Goal: Information Seeking & Learning: Learn about a topic

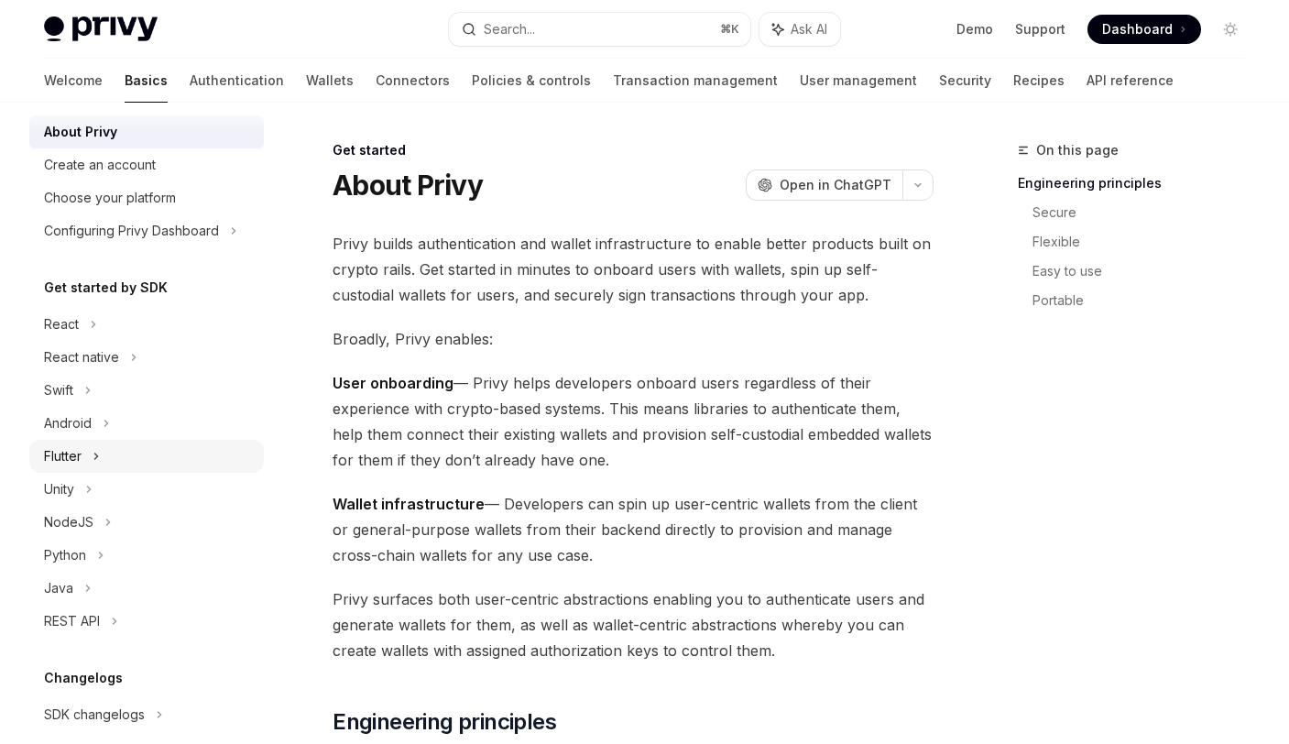
scroll to position [55, 0]
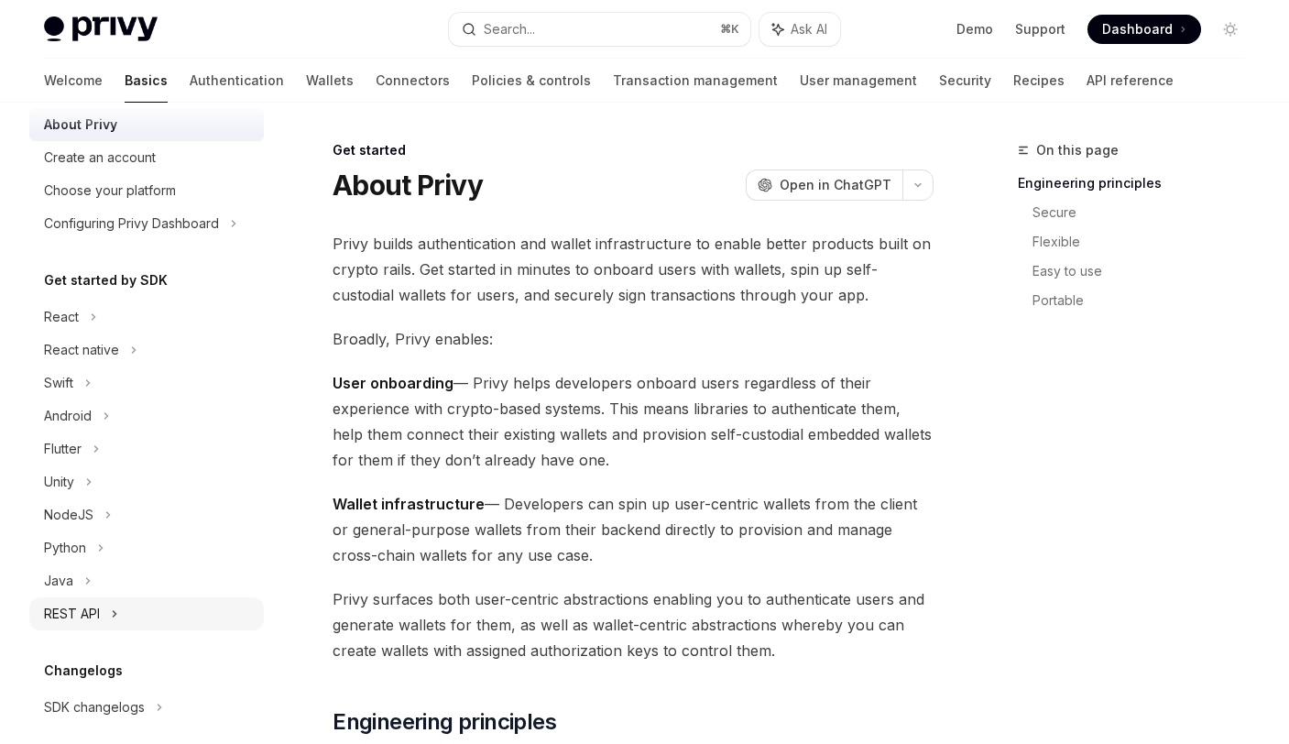
click at [76, 615] on div "REST API" at bounding box center [72, 614] width 56 height 22
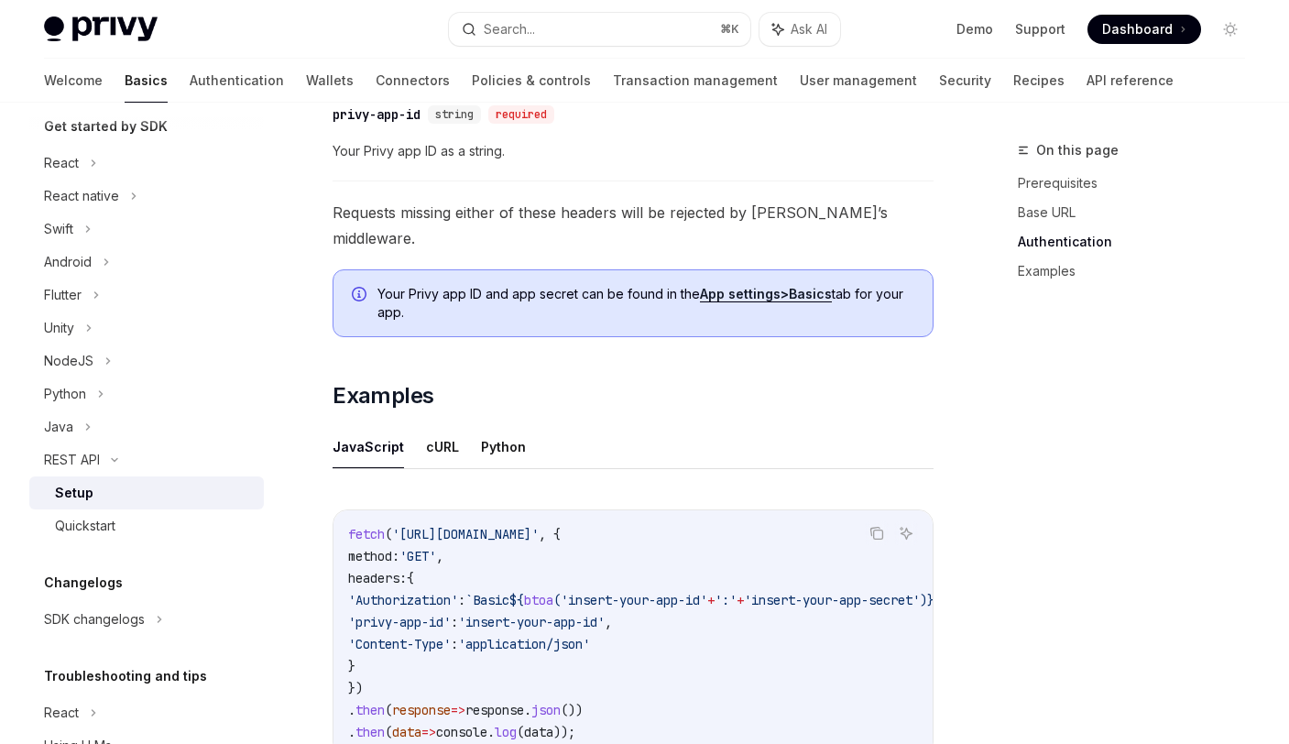
scroll to position [799, 0]
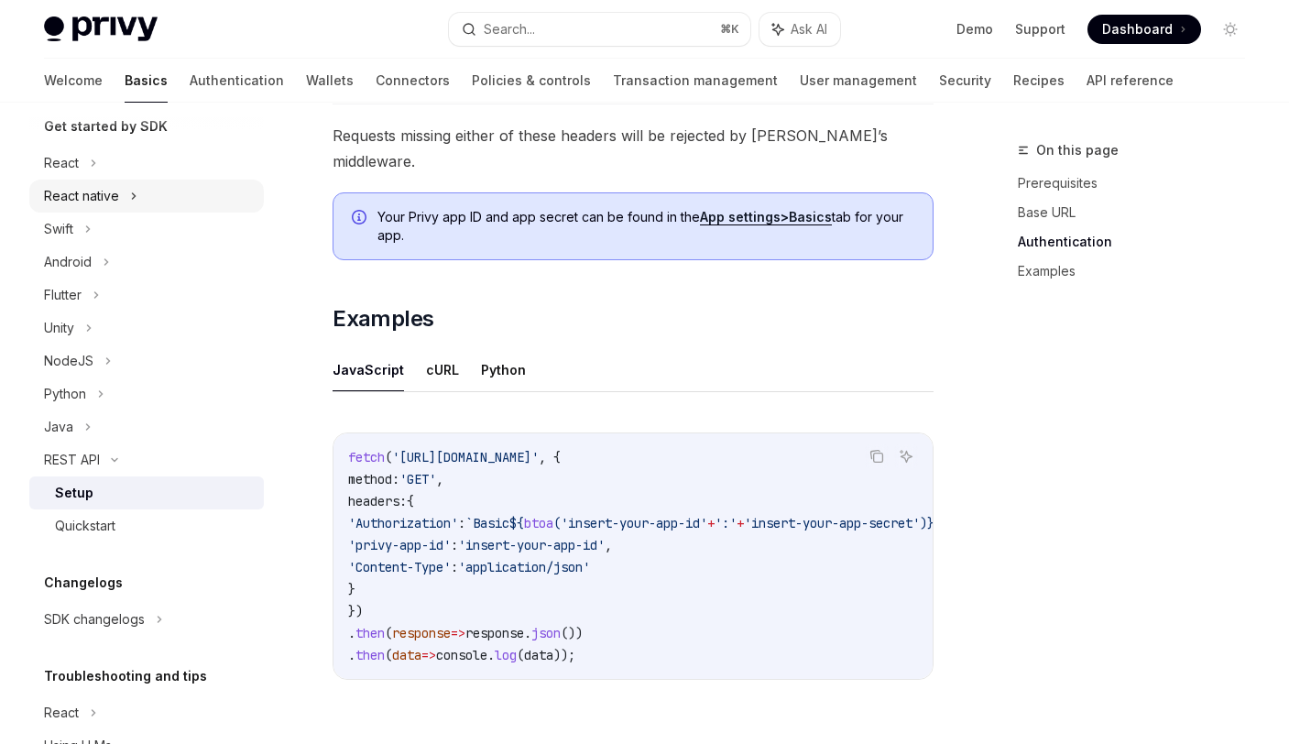
drag, startPoint x: 85, startPoint y: 197, endPoint x: 109, endPoint y: 202, distance: 24.3
click at [85, 197] on div "React native" at bounding box center [81, 196] width 75 height 22
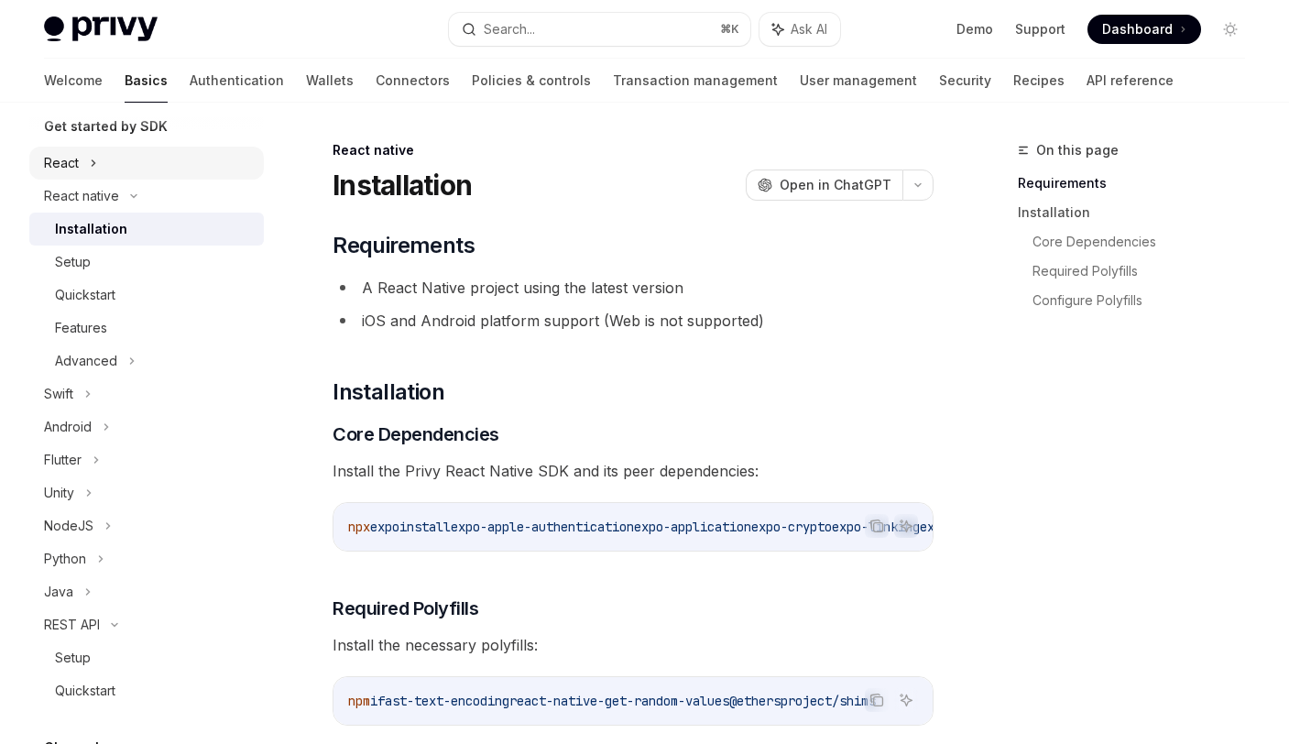
click at [74, 158] on div "React" at bounding box center [61, 163] width 35 height 22
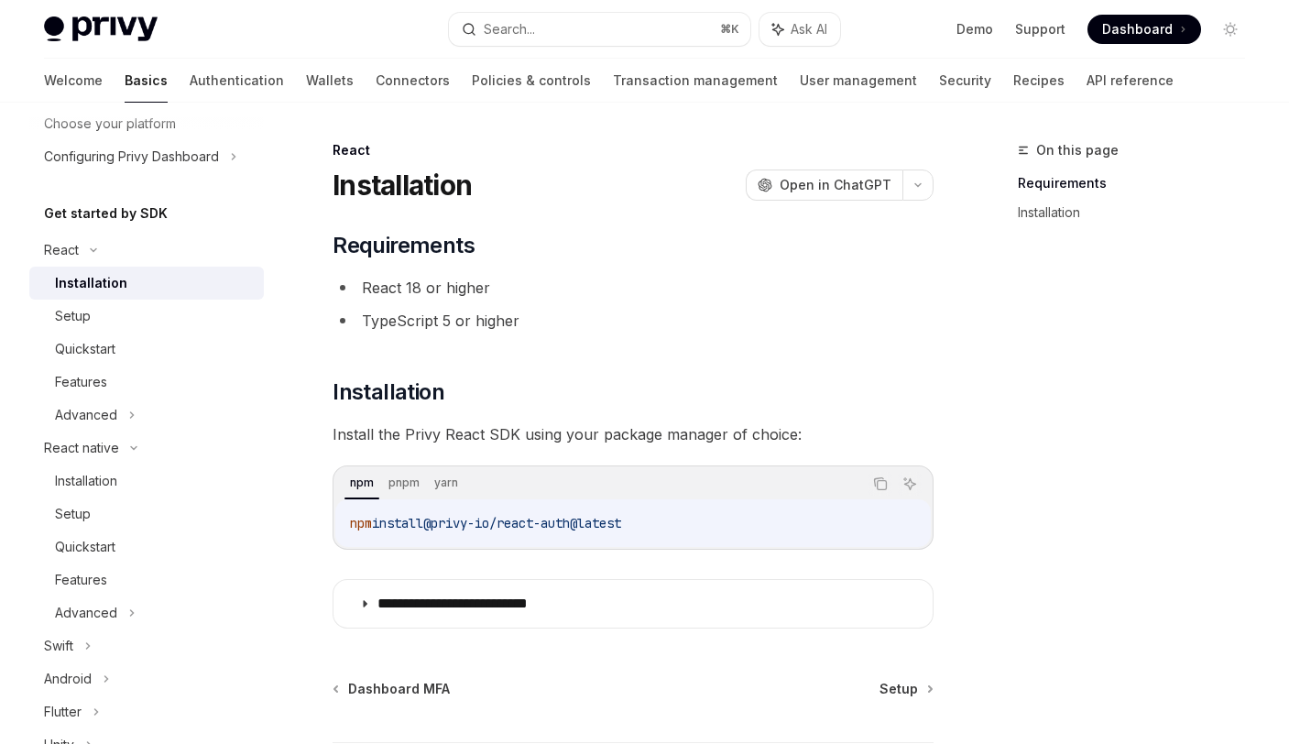
scroll to position [118, 0]
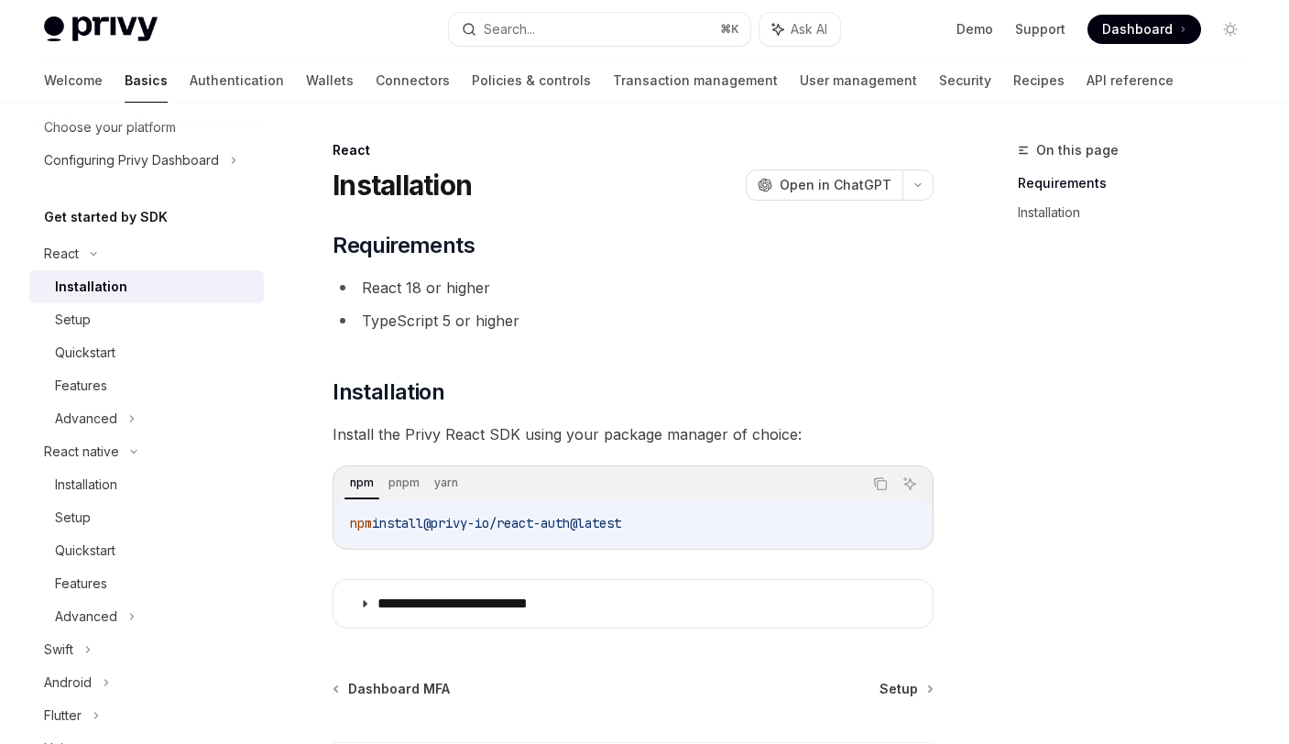
click at [105, 220] on h5 "Get started by SDK" at bounding box center [106, 217] width 124 height 22
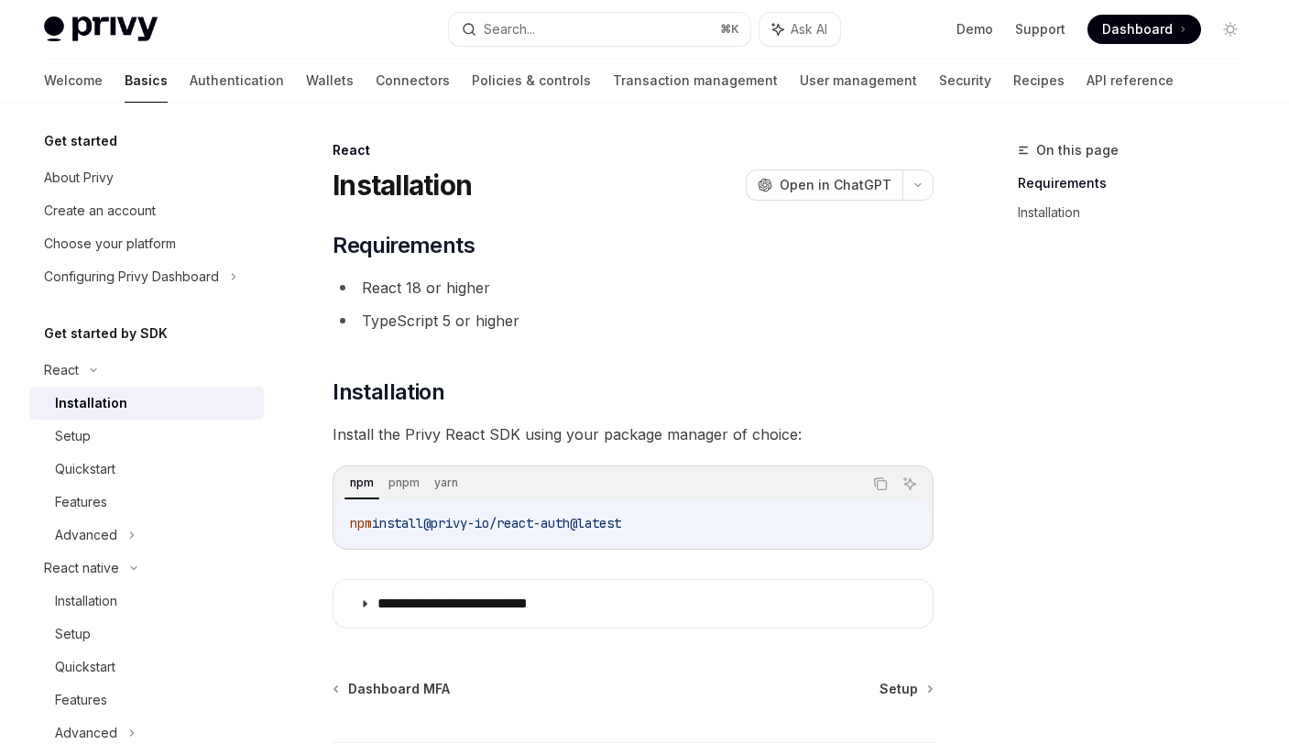
scroll to position [0, 0]
click at [147, 248] on div "Choose your platform" at bounding box center [110, 246] width 132 height 22
type textarea "*"
